Goal: Transaction & Acquisition: Book appointment/travel/reservation

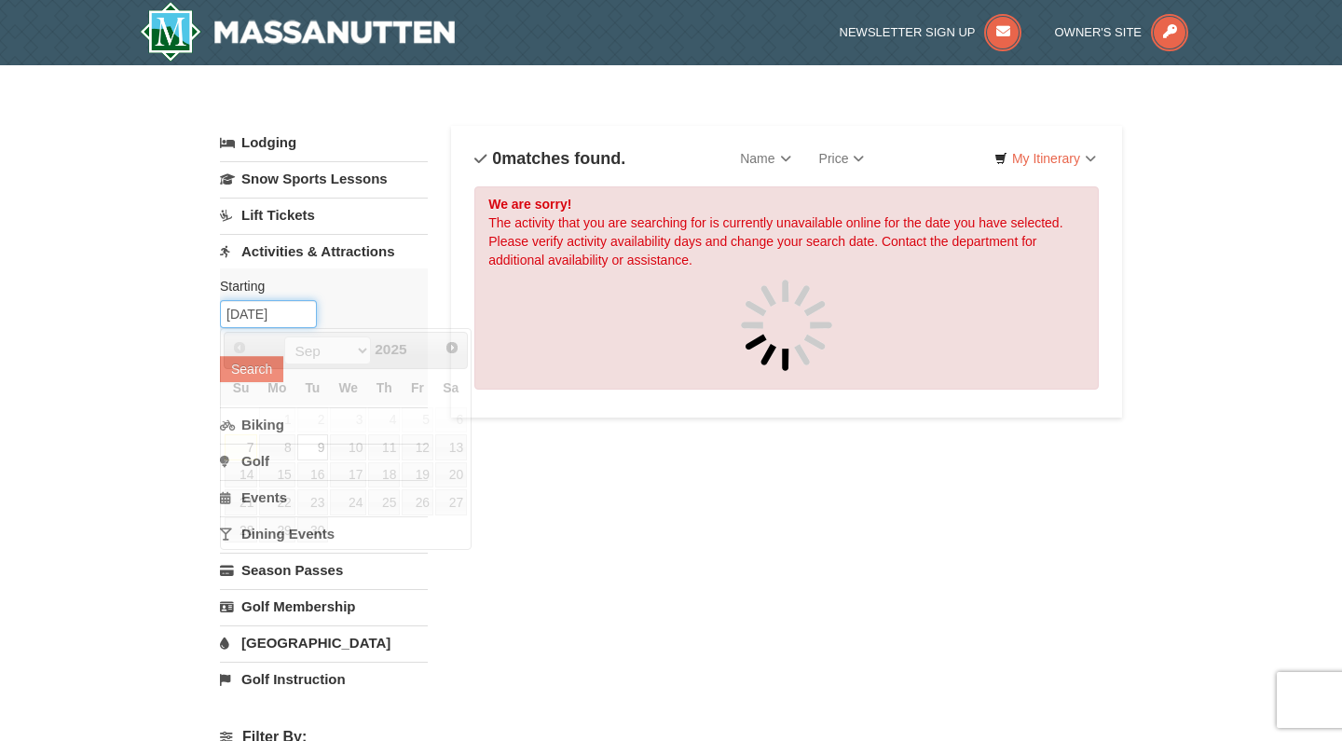
click at [301, 311] on input "[DATE]" at bounding box center [268, 314] width 97 height 28
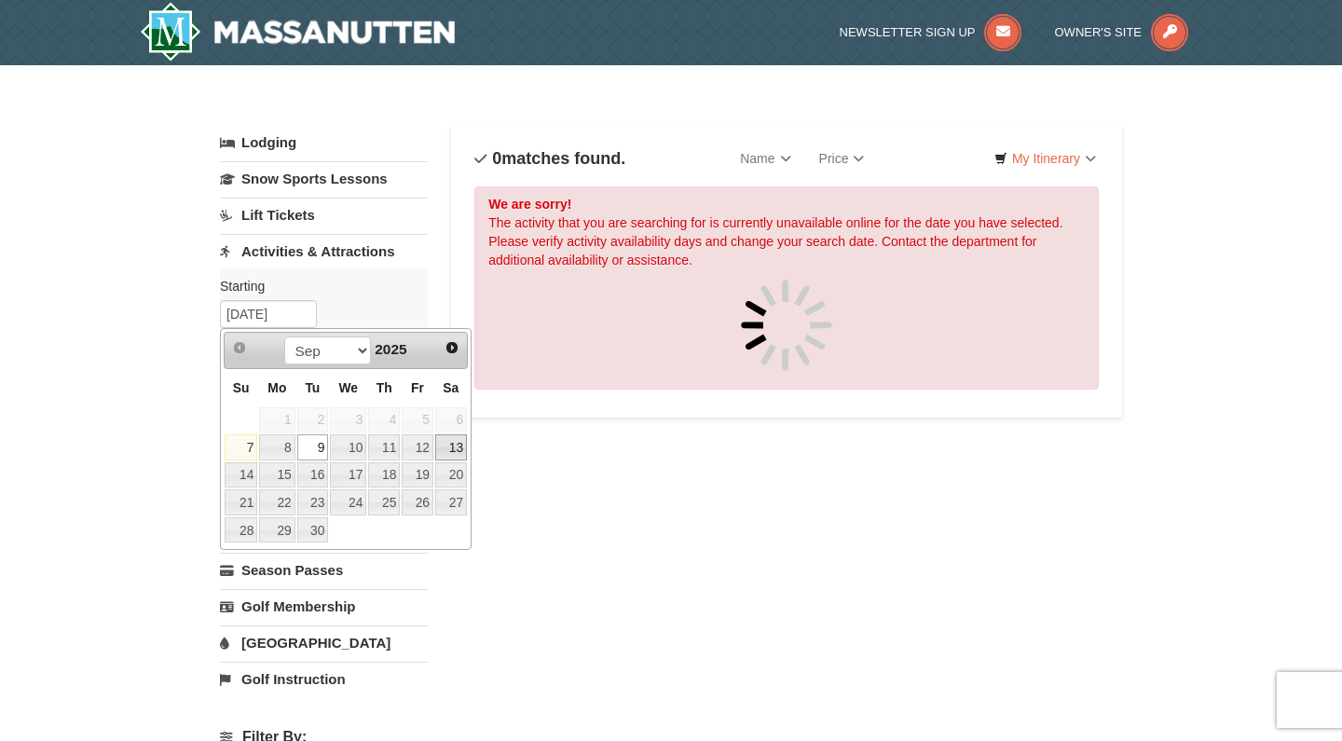
click at [460, 454] on link "13" at bounding box center [451, 447] width 32 height 26
type input "[DATE]"
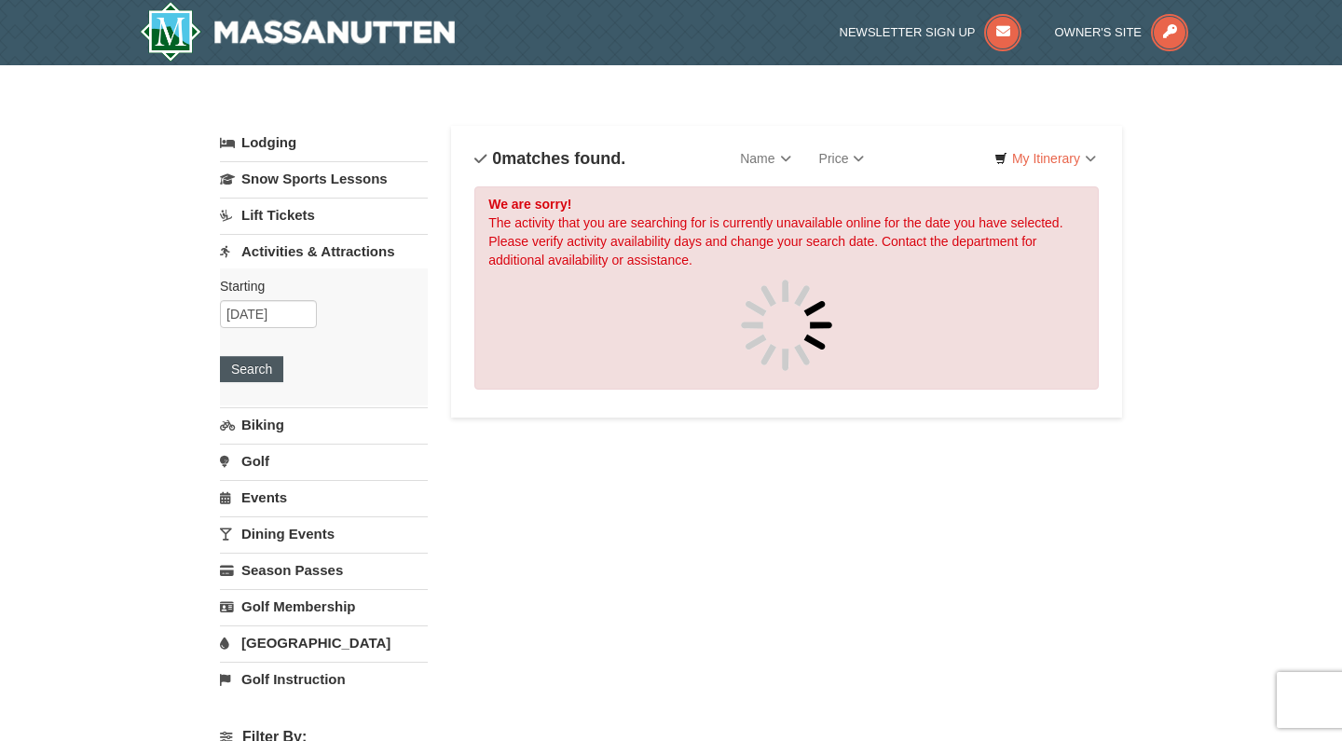
click at [247, 366] on button "Search" at bounding box center [251, 369] width 63 height 26
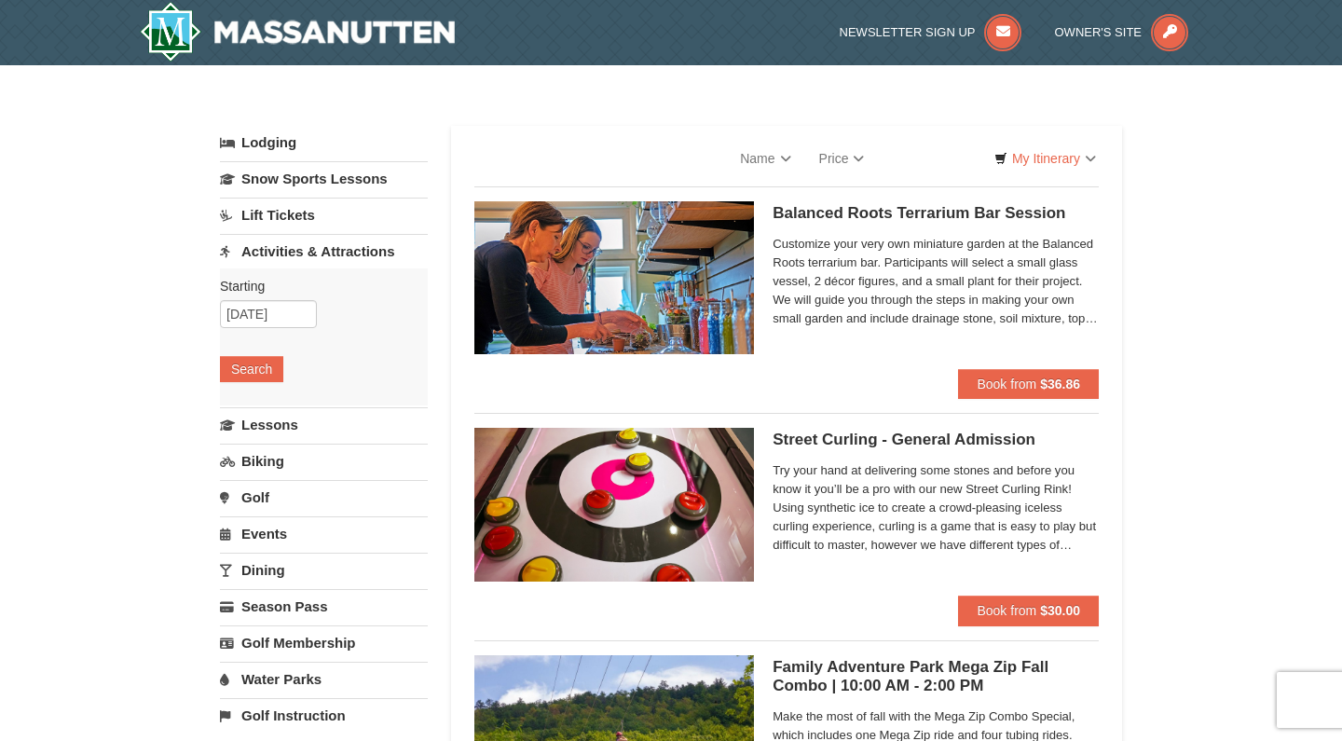
select select "9"
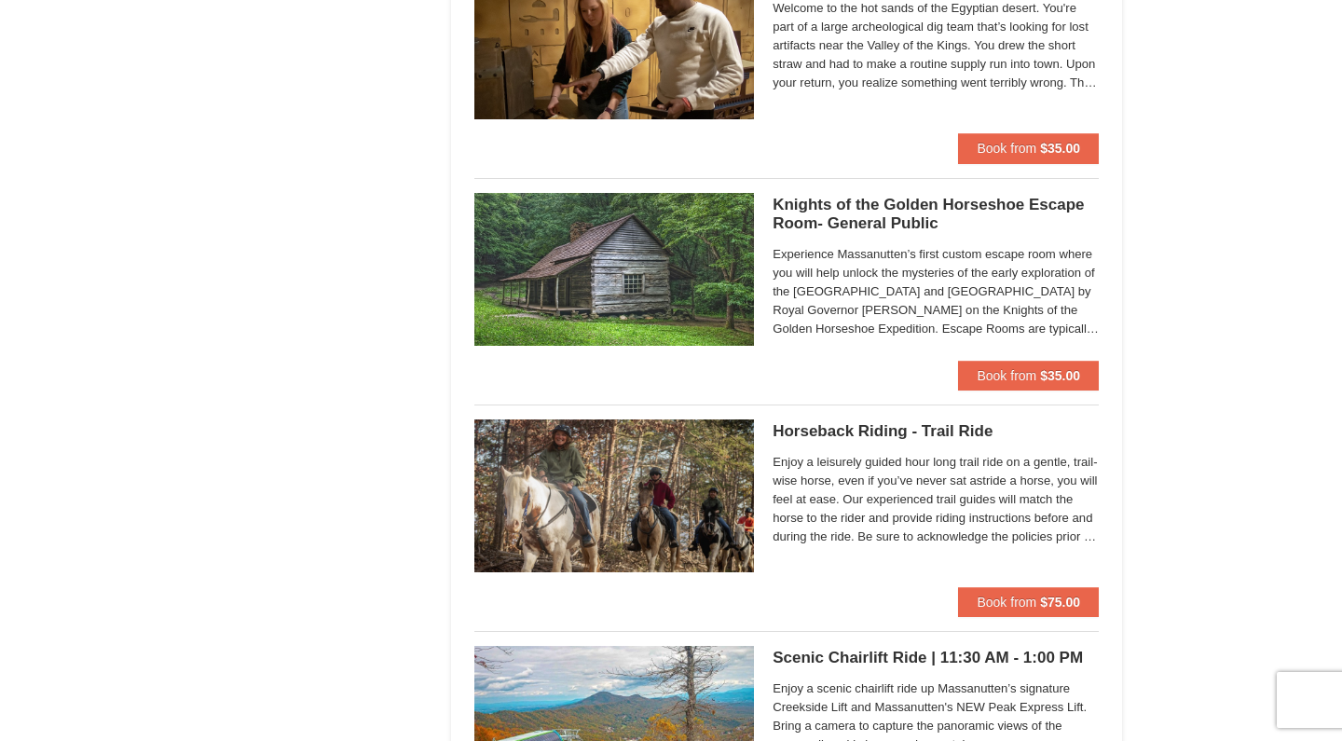
scroll to position [2051, 0]
click at [1029, 597] on span "Book from" at bounding box center [1007, 602] width 60 height 15
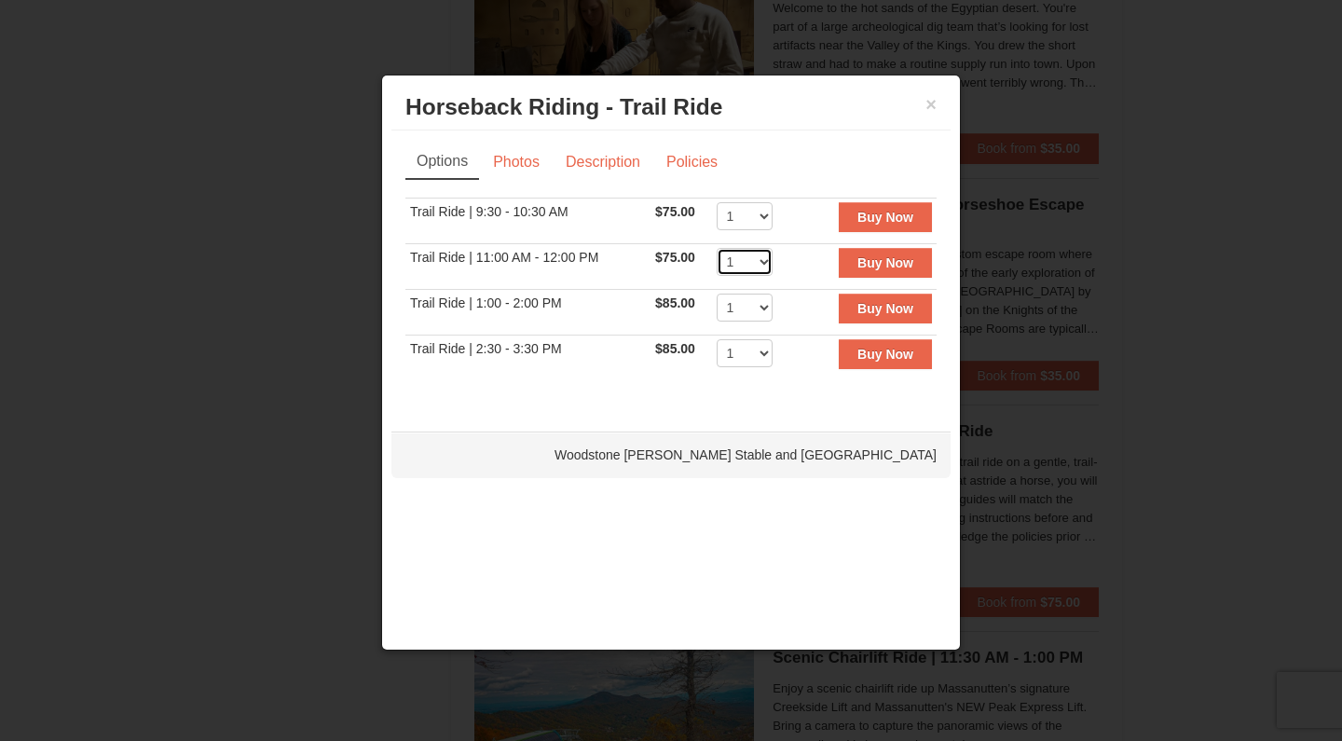
select select "2"
click at [870, 263] on strong "Buy Now" at bounding box center [886, 262] width 56 height 15
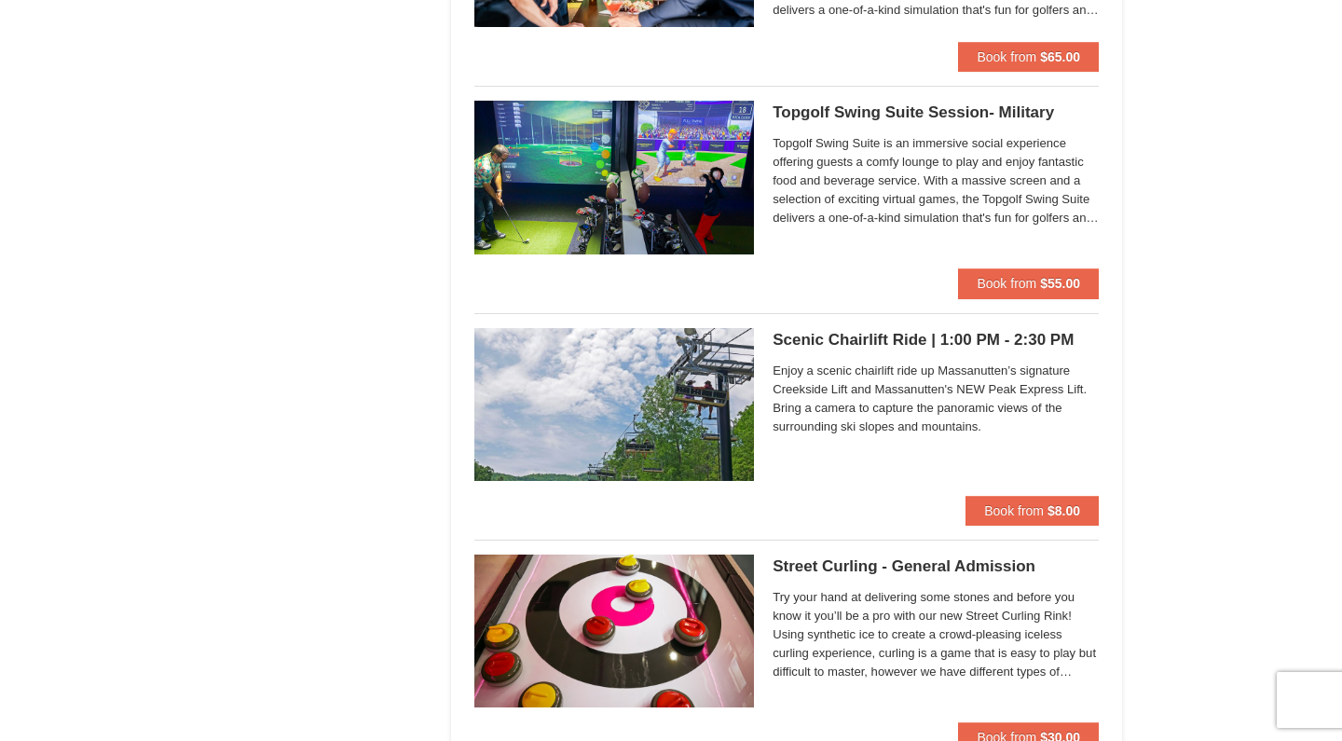
scroll to position [3142, 0]
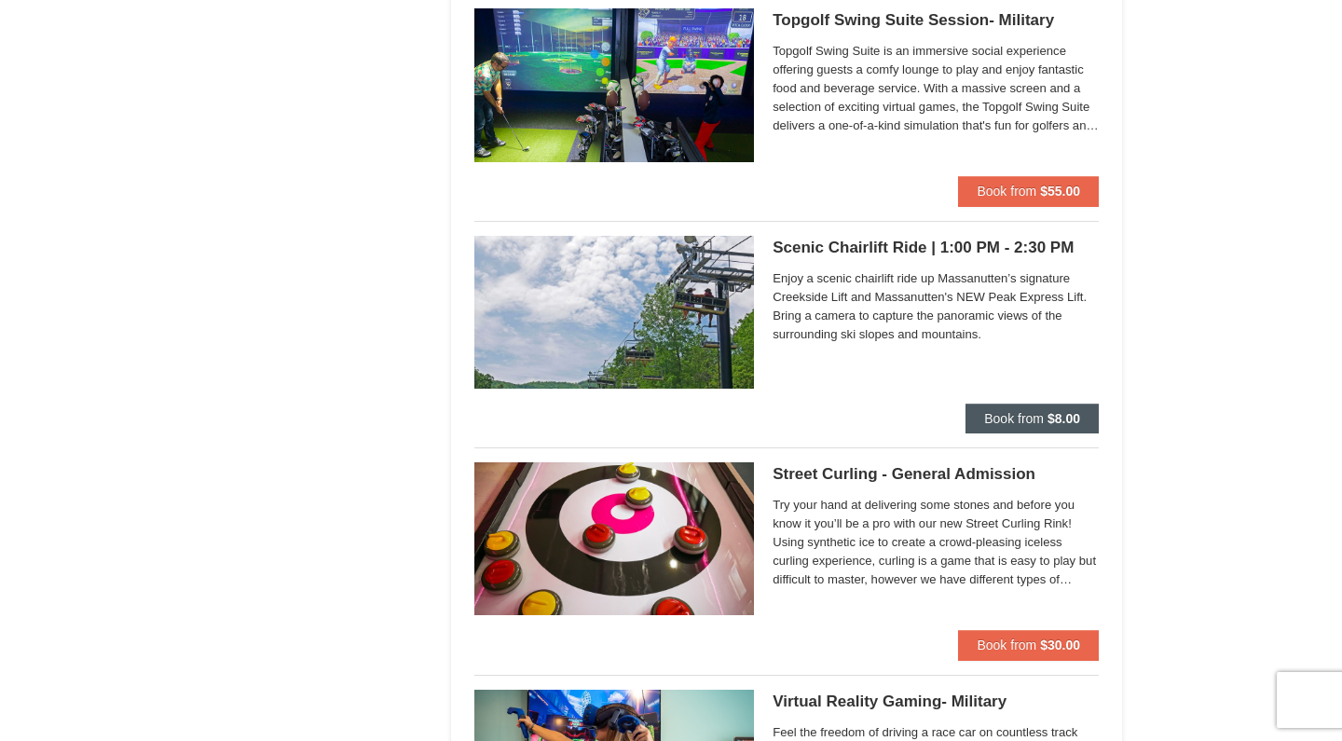
click at [1011, 411] on span "Book from" at bounding box center [1014, 418] width 60 height 15
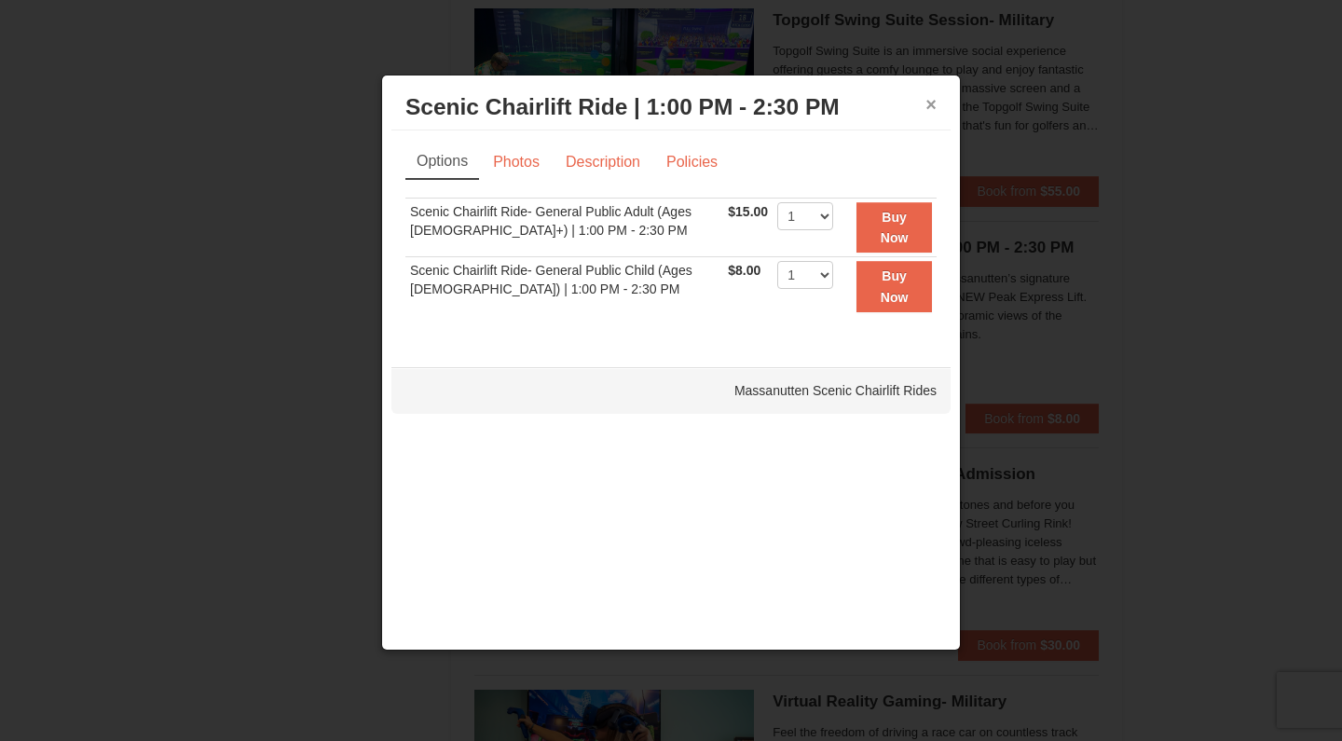
click at [930, 107] on button "×" at bounding box center [931, 104] width 11 height 19
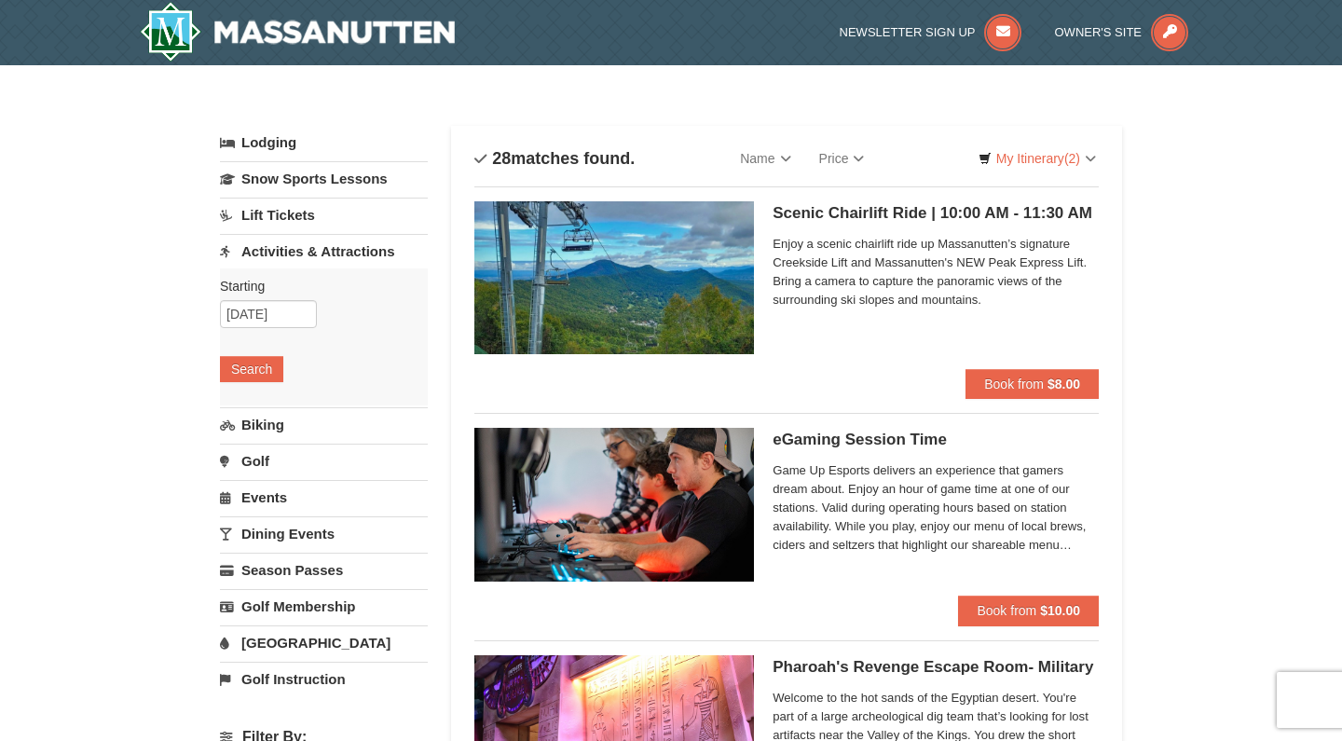
scroll to position [0, 0]
click at [1033, 383] on span "Book from" at bounding box center [1014, 384] width 60 height 15
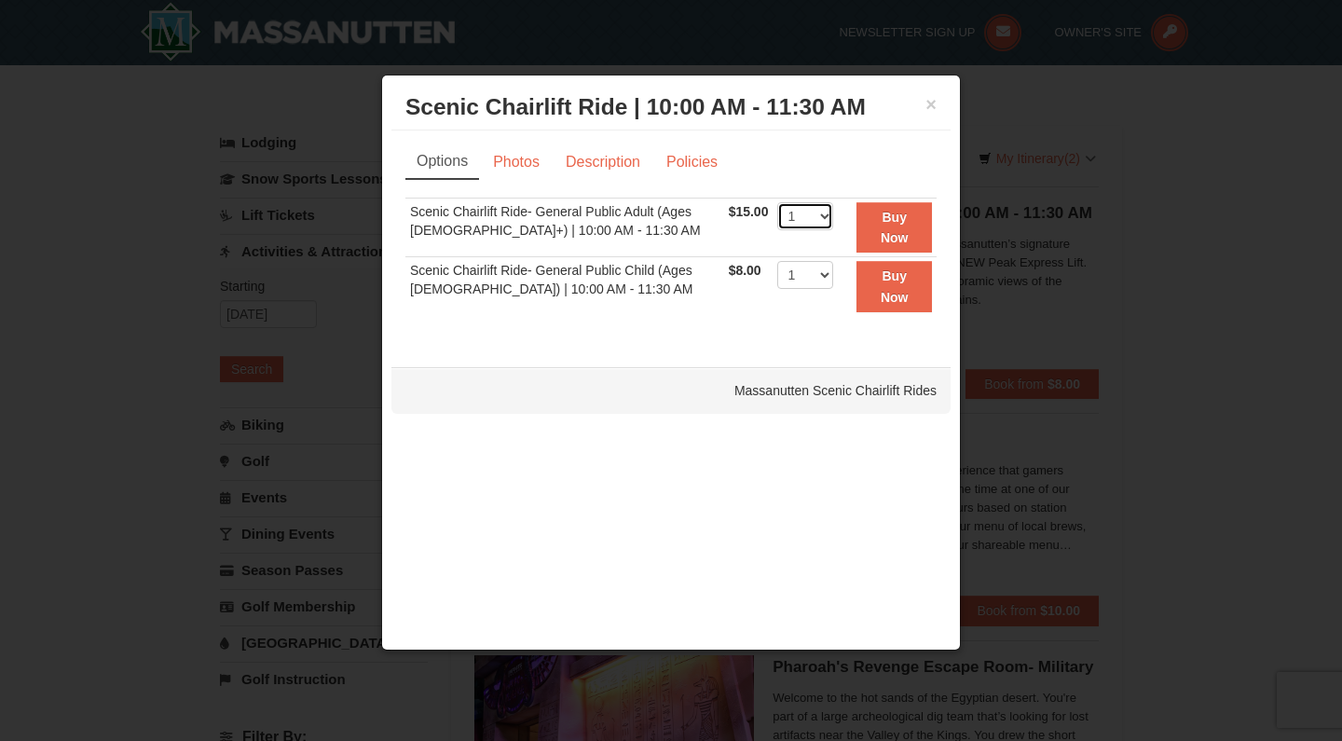
select select "2"
click at [900, 226] on button "Buy Now" at bounding box center [895, 227] width 76 height 51
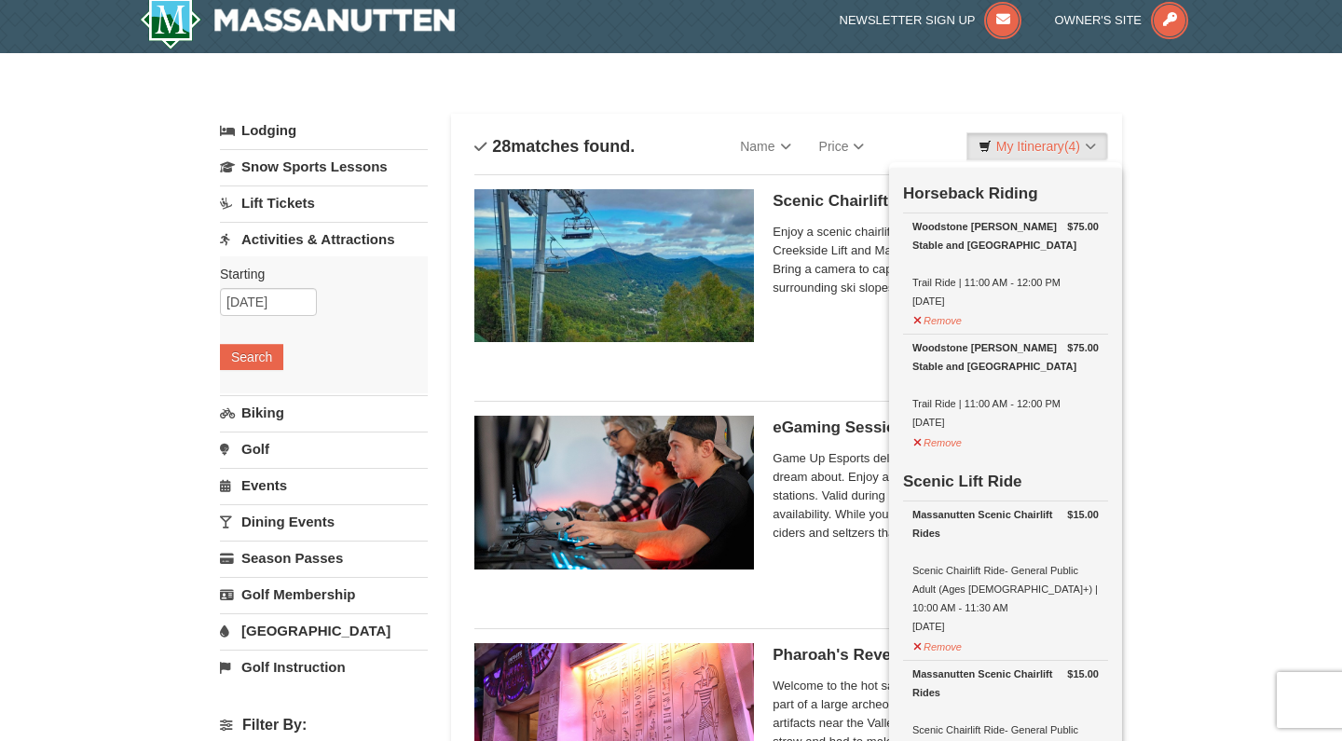
scroll to position [11, 0]
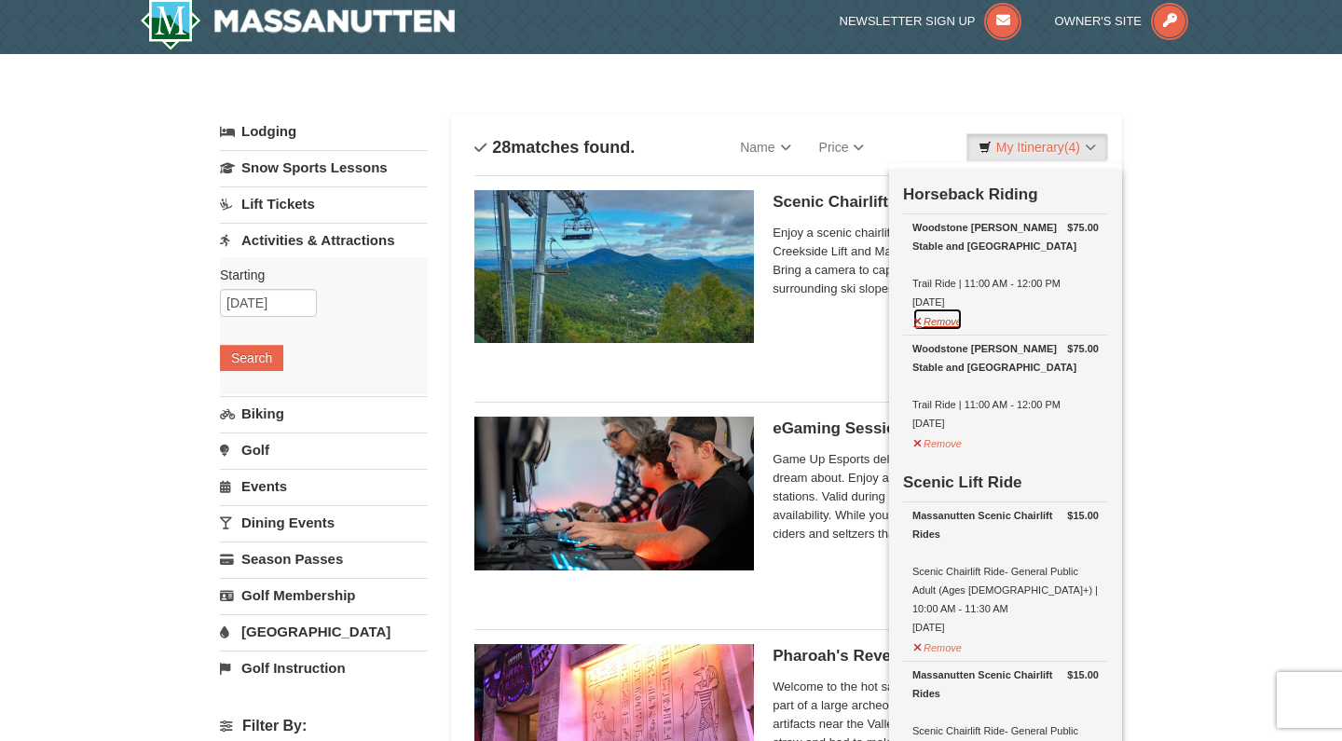
click at [941, 324] on button "Remove" at bounding box center [938, 319] width 50 height 23
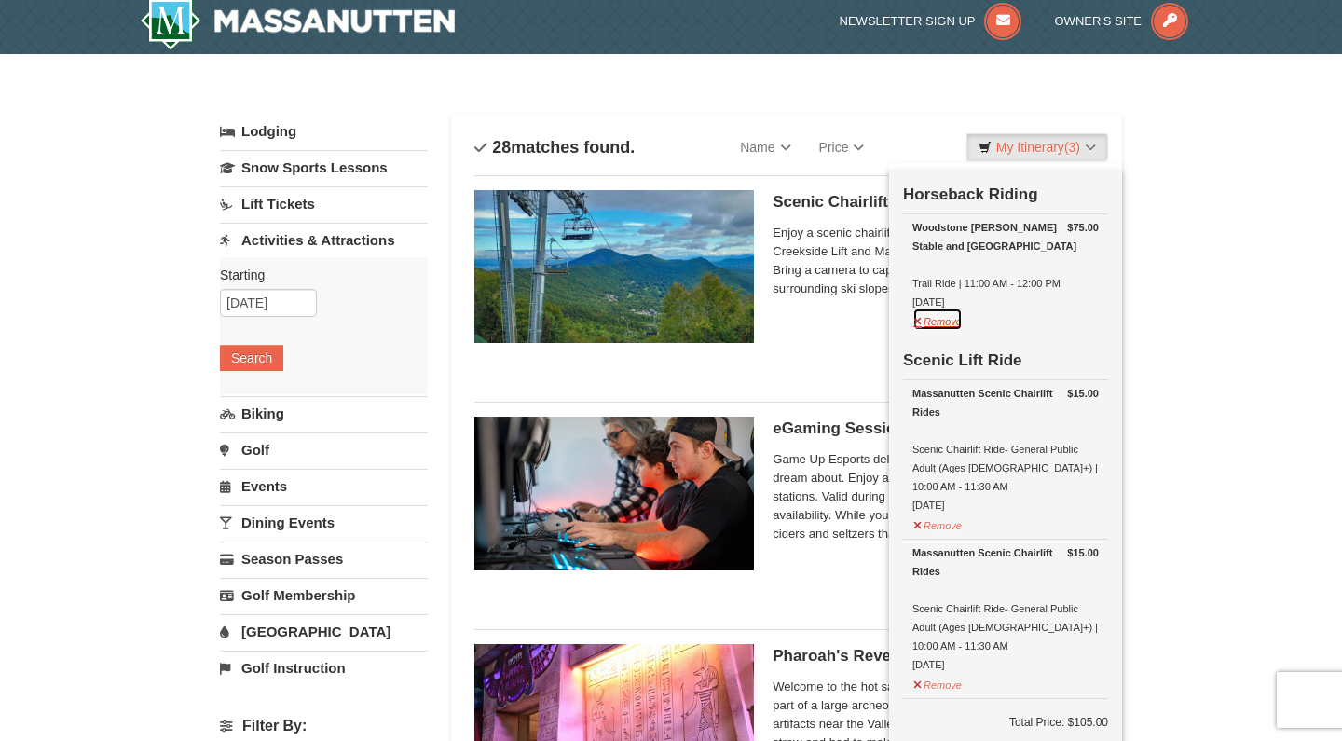
click at [950, 324] on button "Remove" at bounding box center [938, 319] width 50 height 23
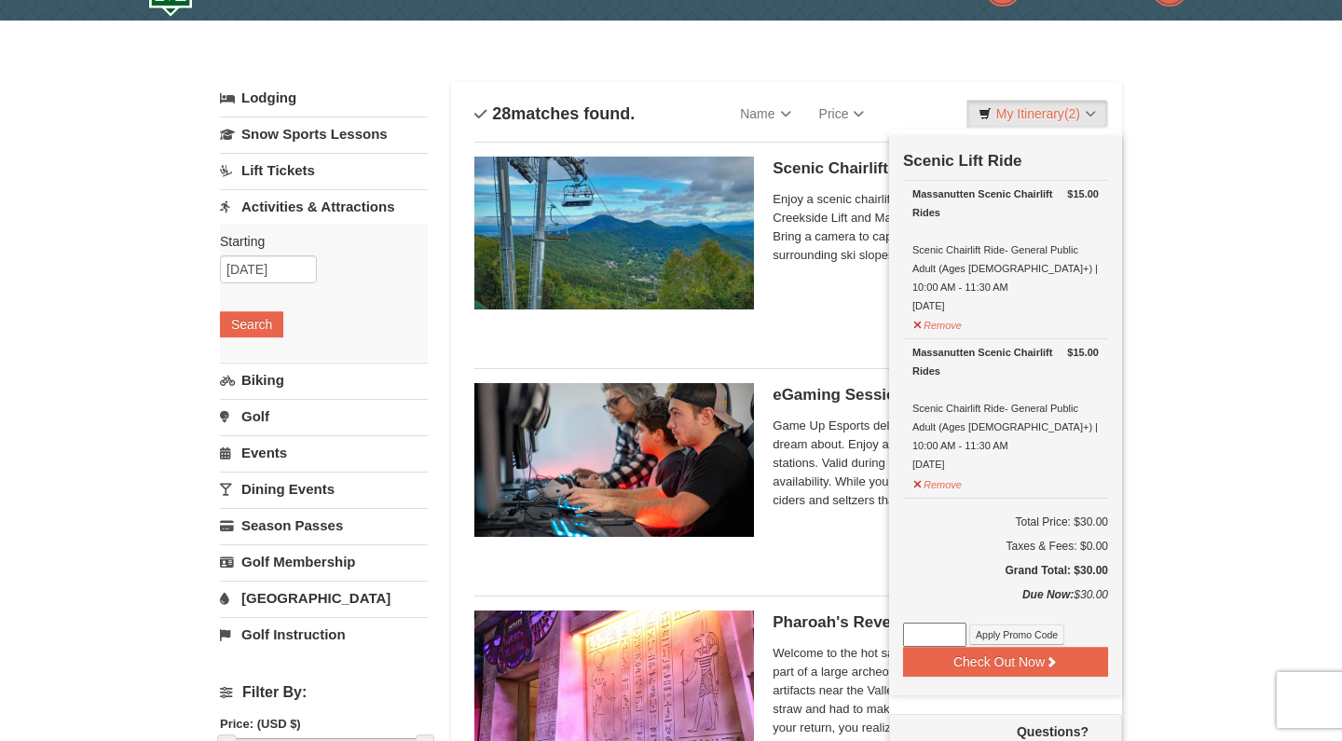
scroll to position [48, 0]
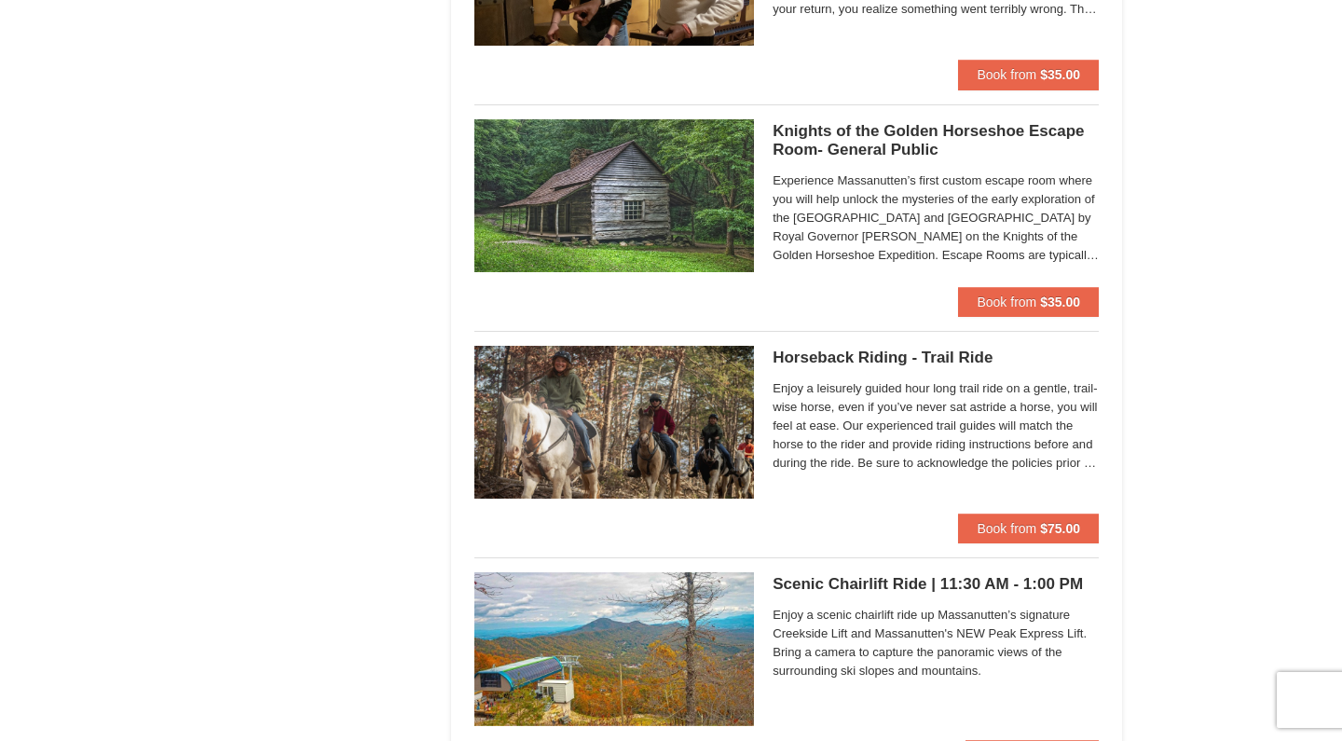
scroll to position [2123, 0]
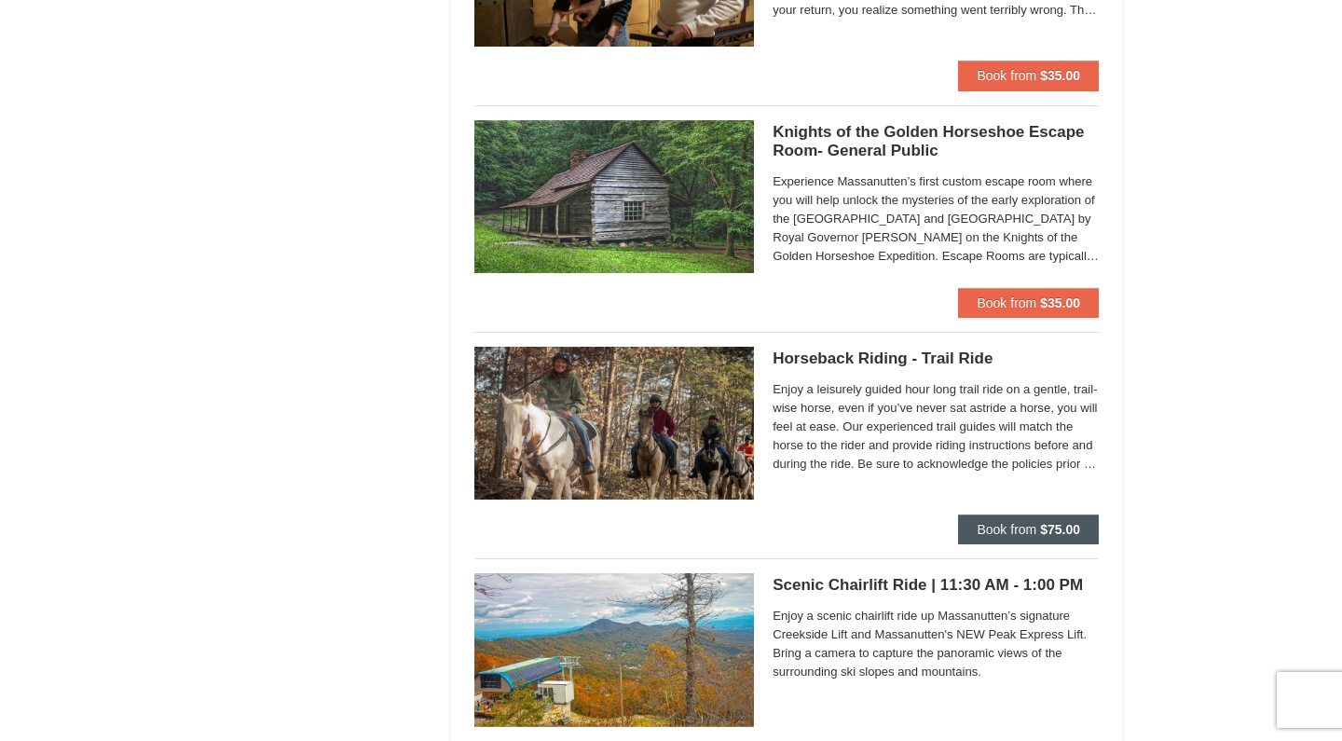
click at [1063, 528] on strong "$75.00" at bounding box center [1060, 529] width 40 height 15
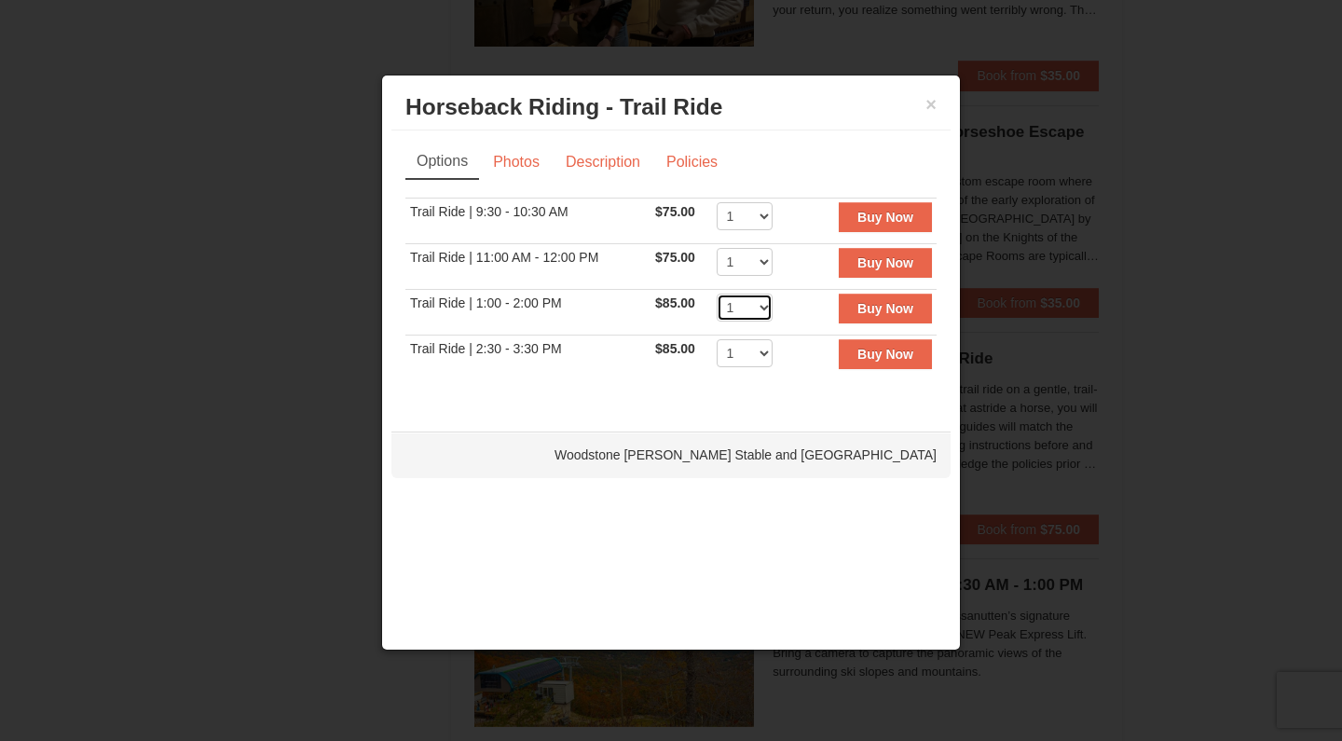
select select "2"
click at [885, 302] on strong "Buy Now" at bounding box center [886, 308] width 56 height 15
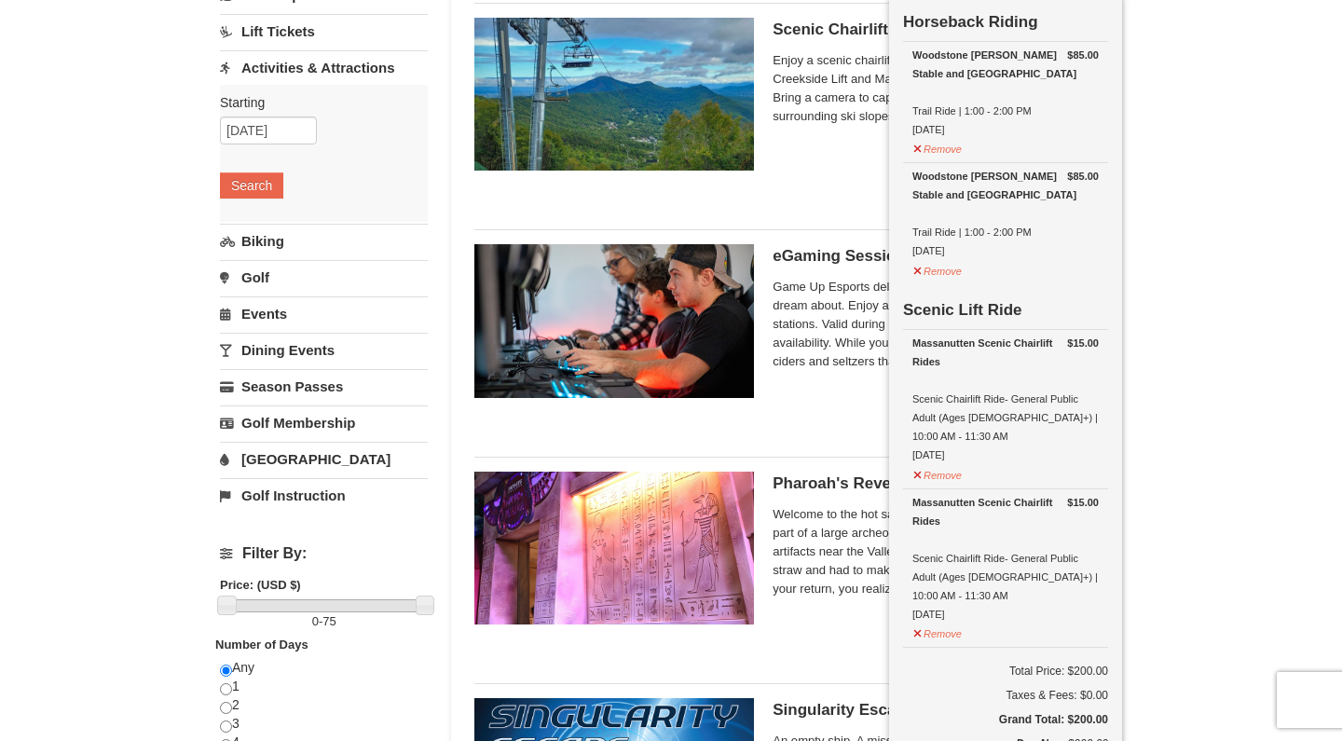
scroll to position [188, 0]
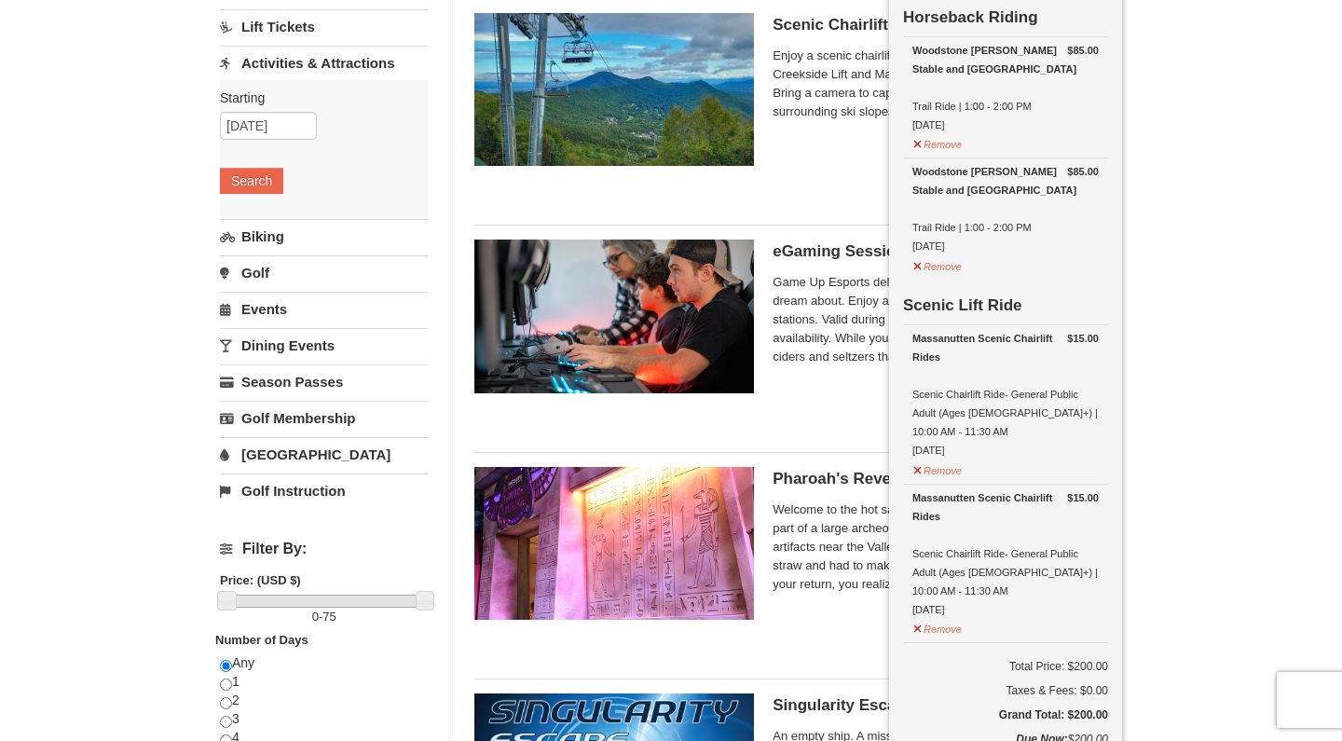
click at [790, 396] on div "eGaming Session Time Perfect Break Game Up Esports delivers an experience that …" at bounding box center [936, 324] width 326 height 168
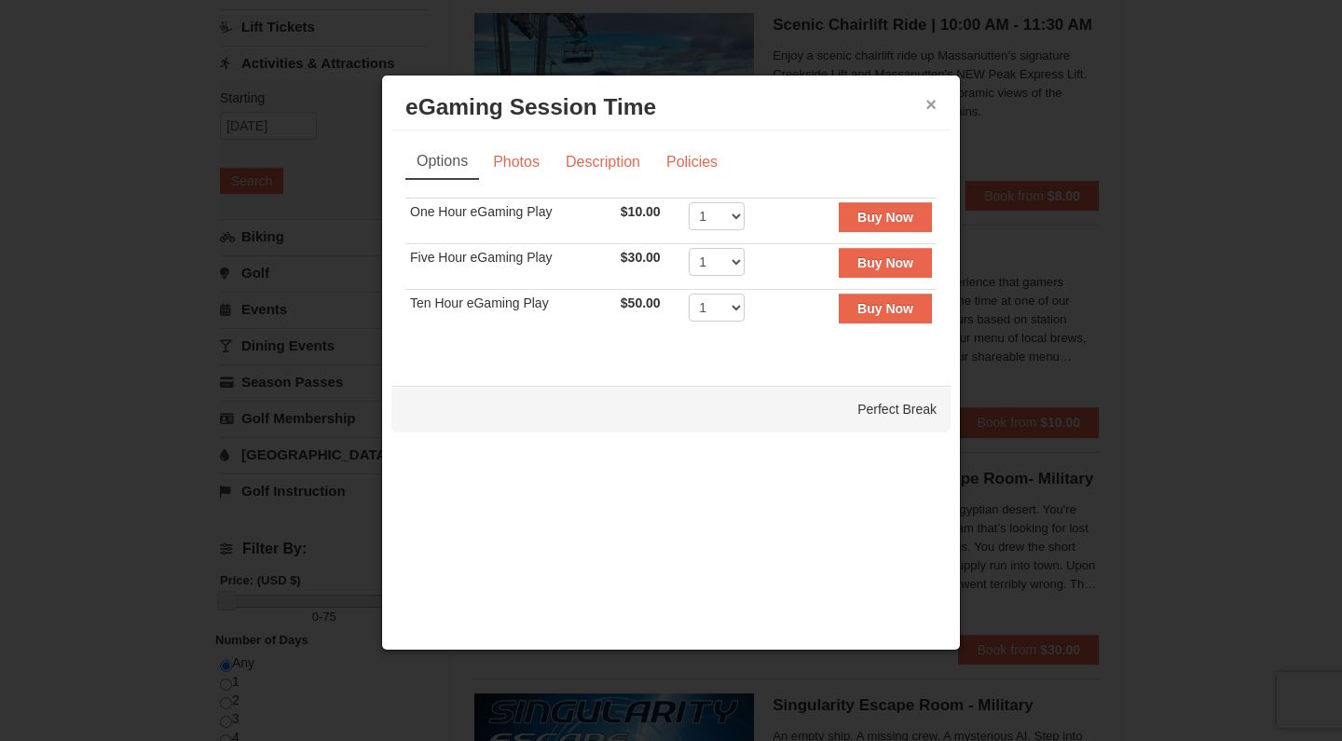
click at [927, 102] on button "×" at bounding box center [931, 104] width 11 height 19
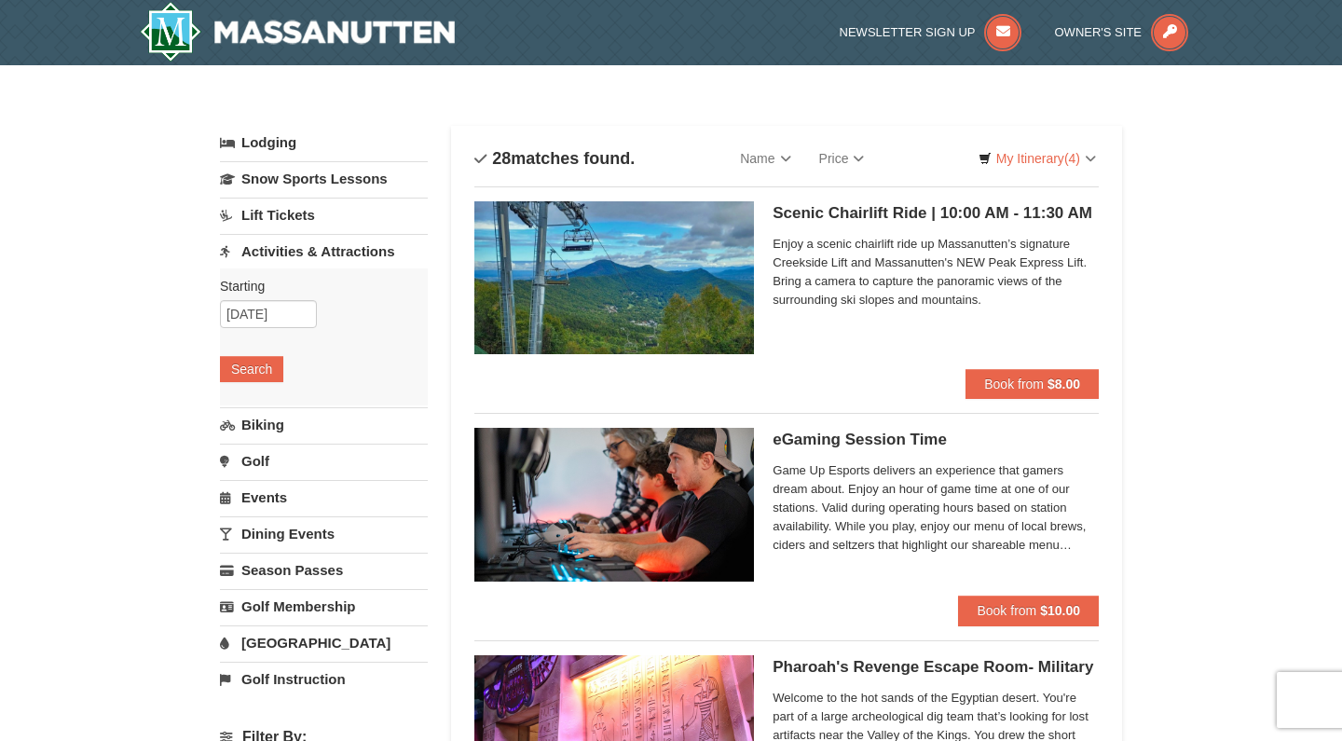
scroll to position [0, 0]
click at [1049, 158] on link "My Itinerary (4)" at bounding box center [1038, 158] width 142 height 28
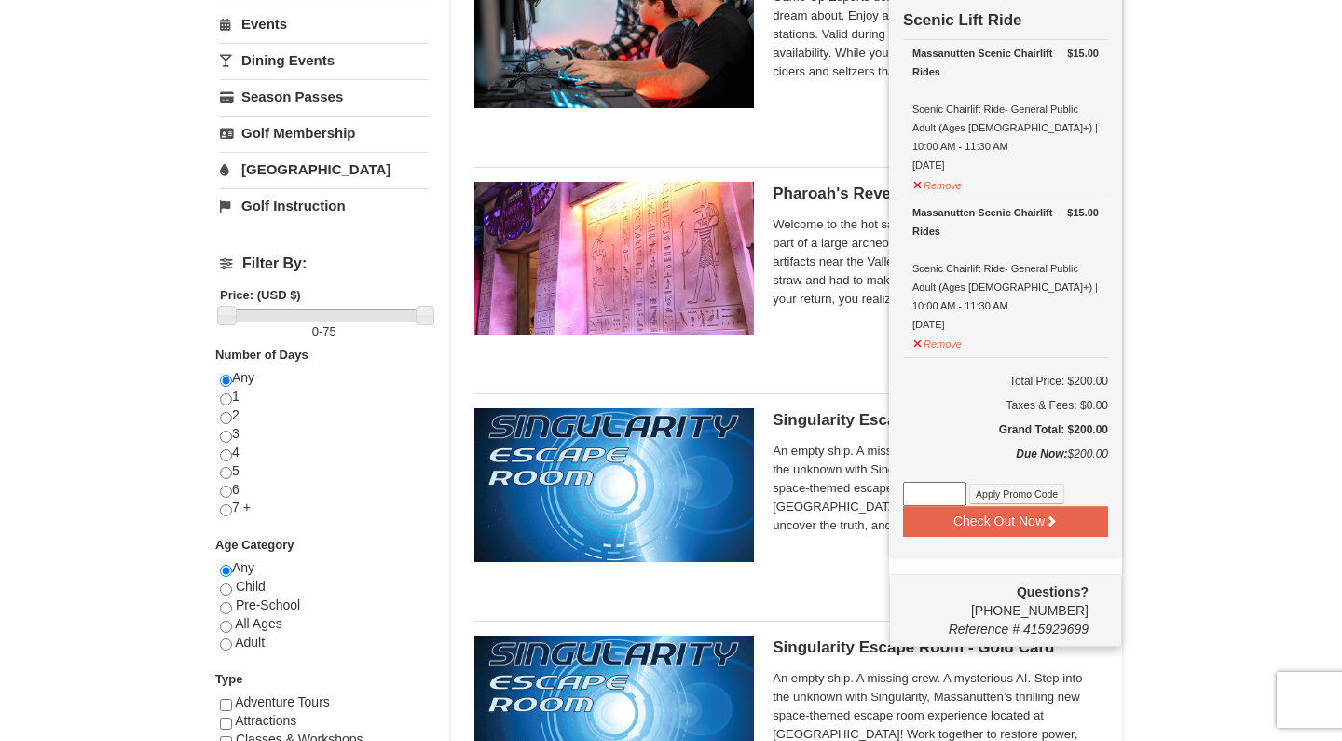
scroll to position [491, 0]
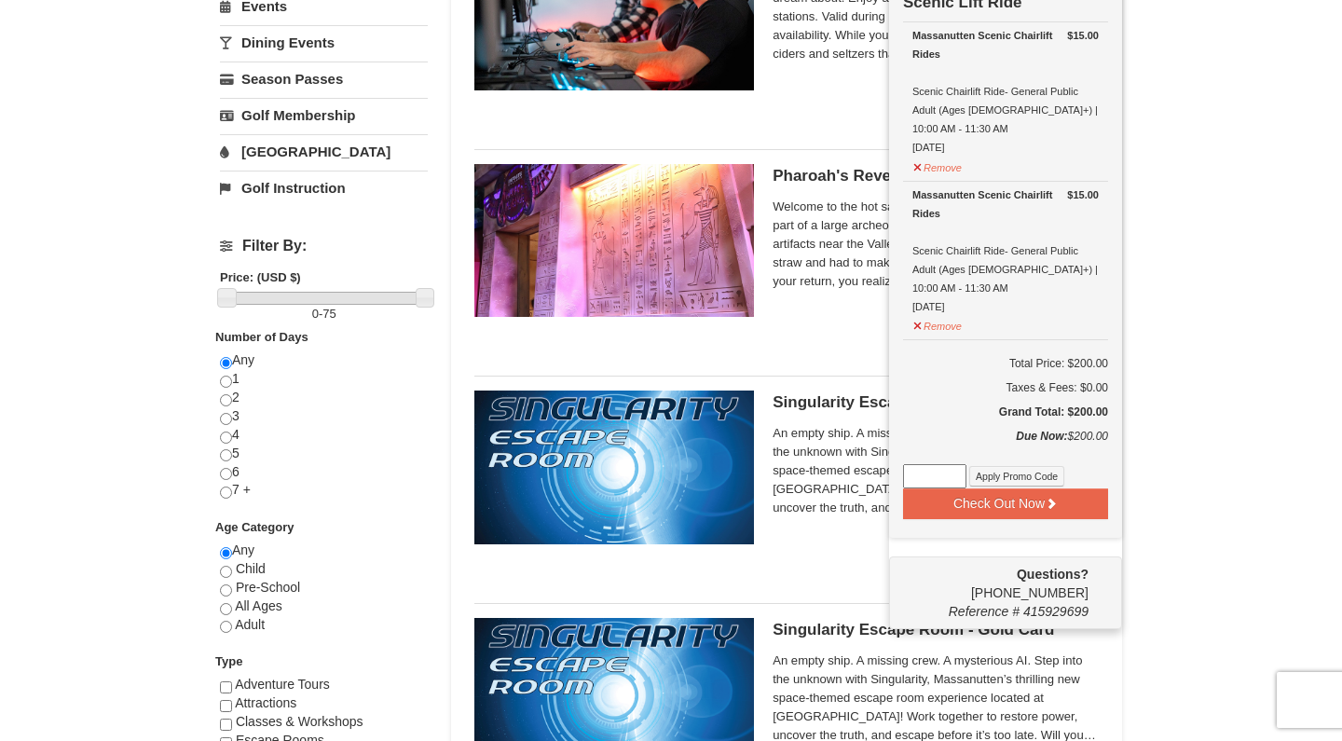
drag, startPoint x: 1088, startPoint y: 555, endPoint x: 991, endPoint y: 559, distance: 97.1
click at [991, 559] on div "Questions? 1-540-289-9441 Reference # 415929699" at bounding box center [1005, 592] width 233 height 73
copy span "[PHONE_NUMBER]"
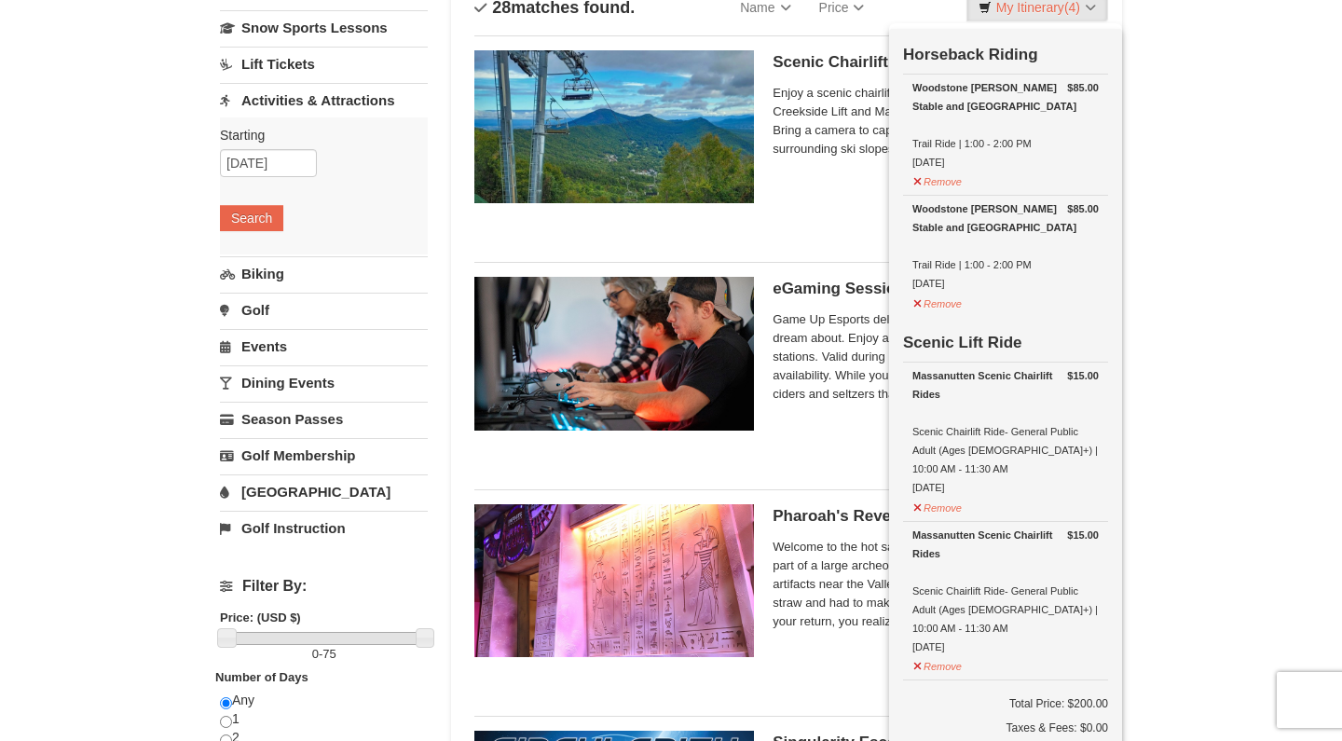
scroll to position [152, 0]
